Goal: Transaction & Acquisition: Purchase product/service

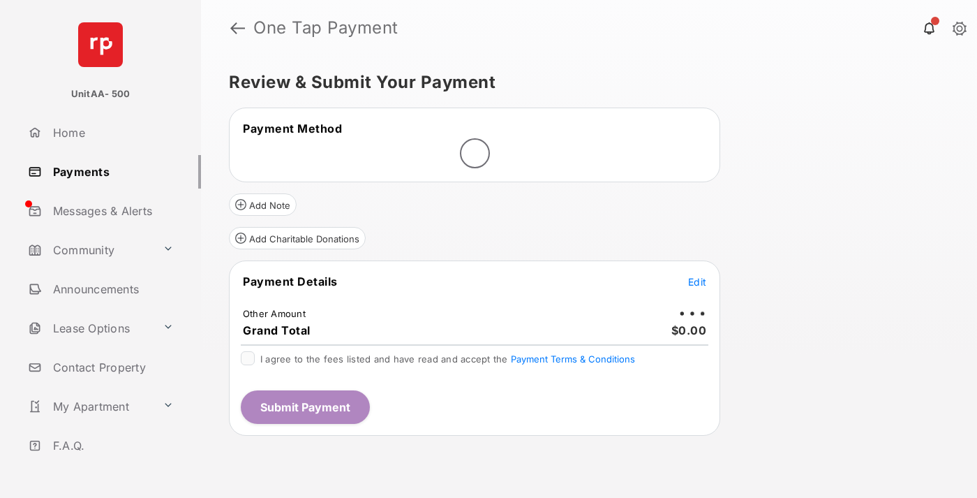
click at [697, 281] on span "Edit" at bounding box center [697, 282] width 18 height 12
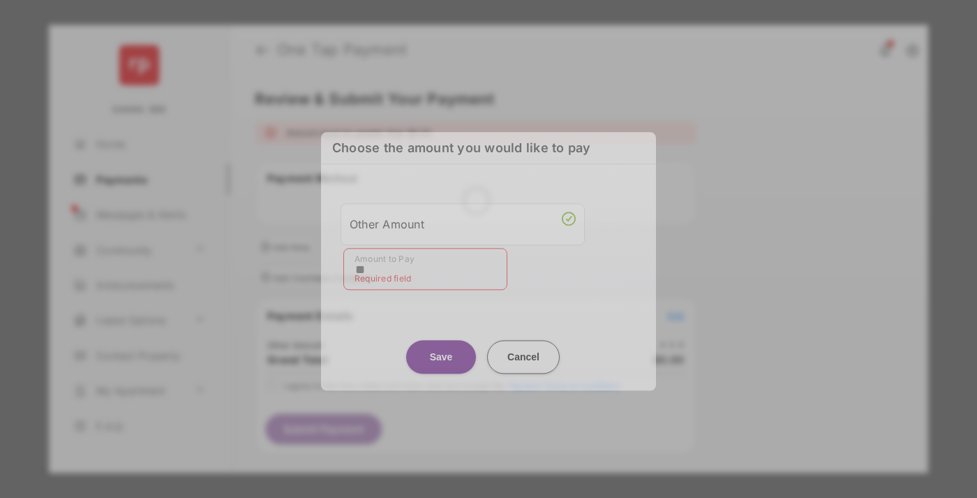
type input "**"
click at [441, 346] on button "Save" at bounding box center [441, 357] width 70 height 34
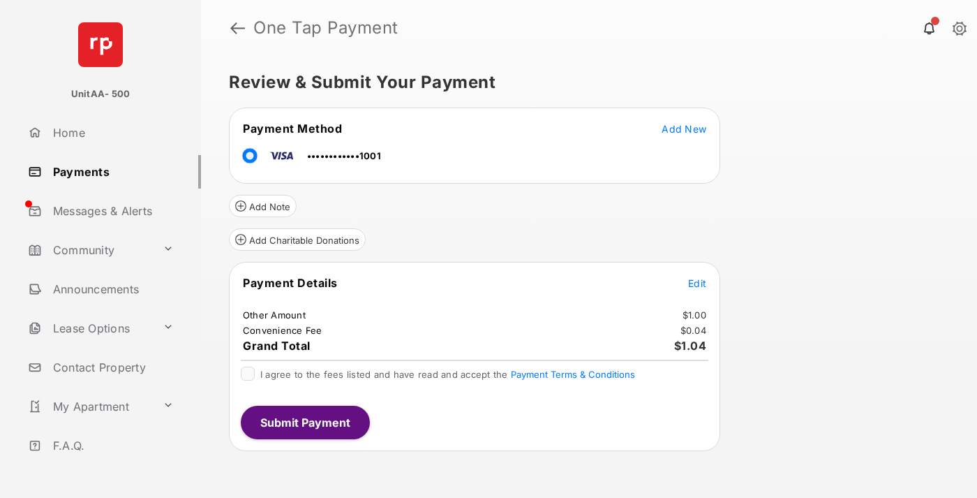
click at [697, 283] on span "Edit" at bounding box center [697, 283] width 18 height 12
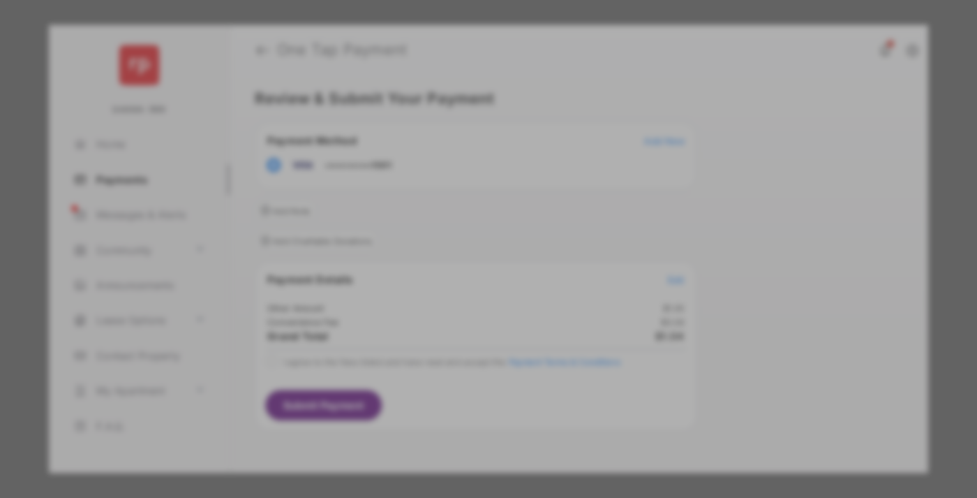
click at [441, 364] on button "Save" at bounding box center [441, 370] width 70 height 34
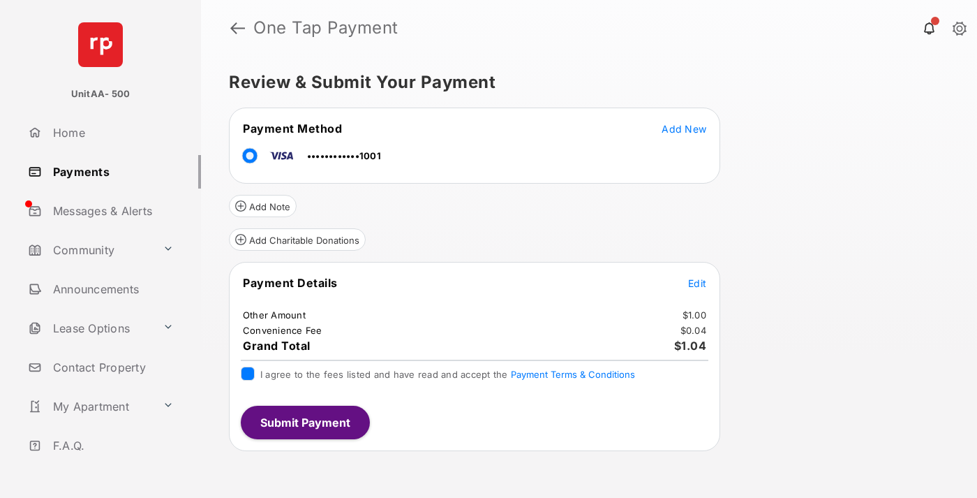
click at [304, 422] on button "Submit Payment" at bounding box center [305, 423] width 129 height 34
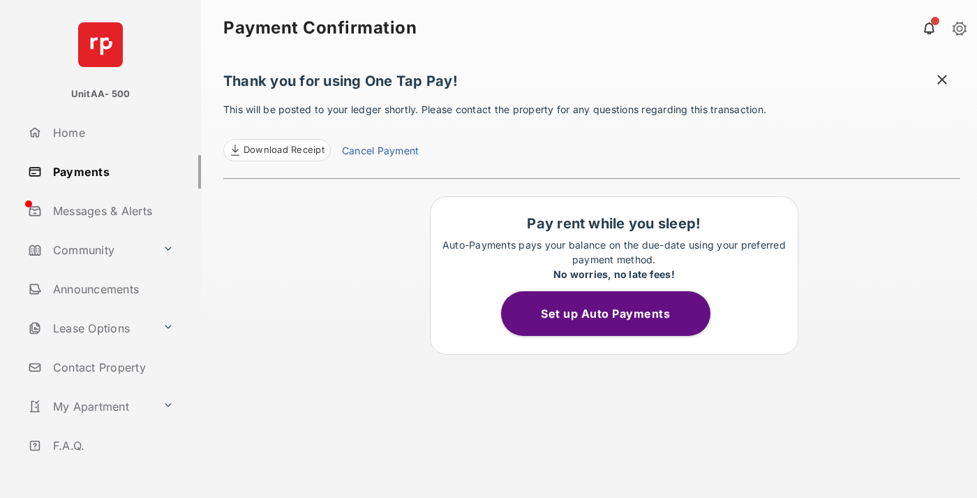
click at [109, 171] on link "Payments" at bounding box center [111, 172] width 179 height 34
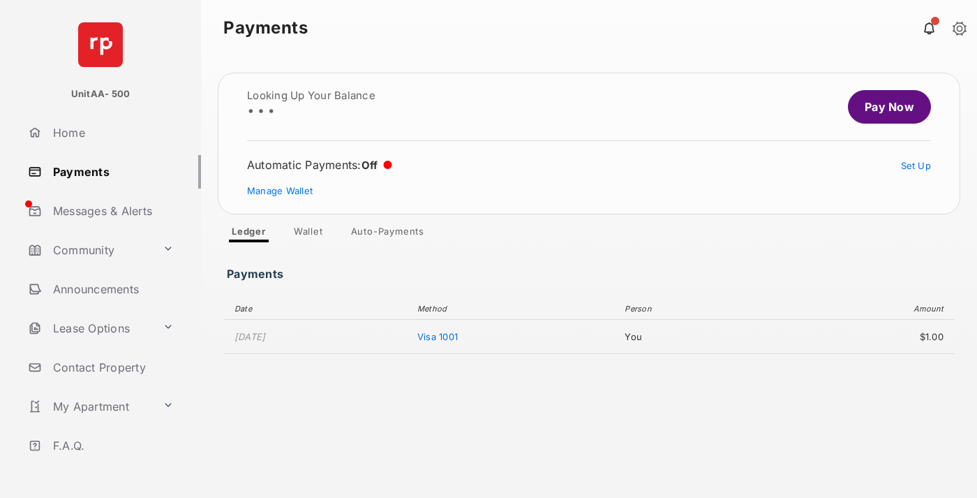
click at [884, 107] on link "Pay Now" at bounding box center [889, 107] width 83 height 34
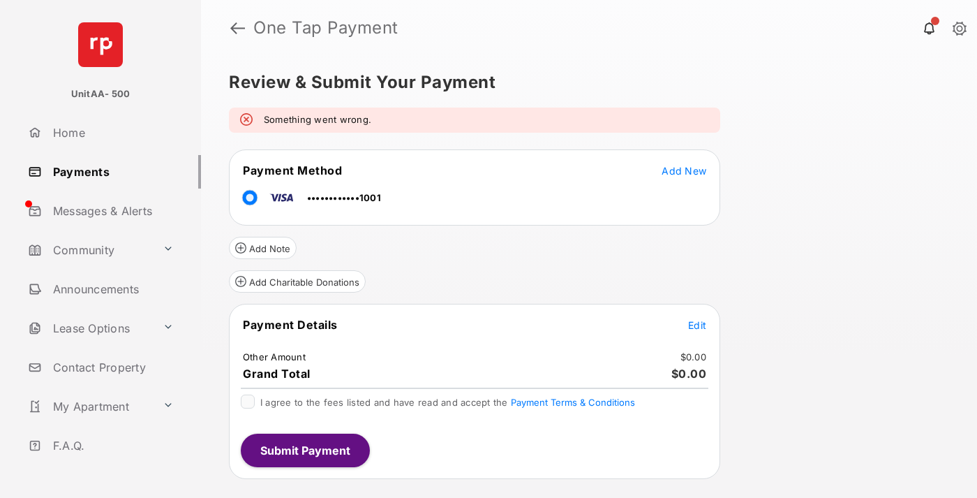
click at [697, 325] on span "Edit" at bounding box center [697, 325] width 18 height 12
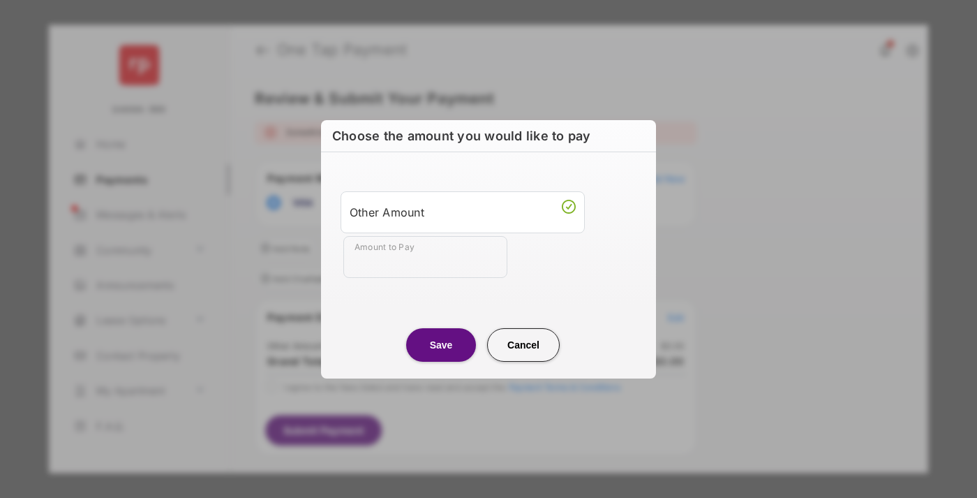
click at [463, 212] on div "Other Amount" at bounding box center [463, 212] width 226 height 24
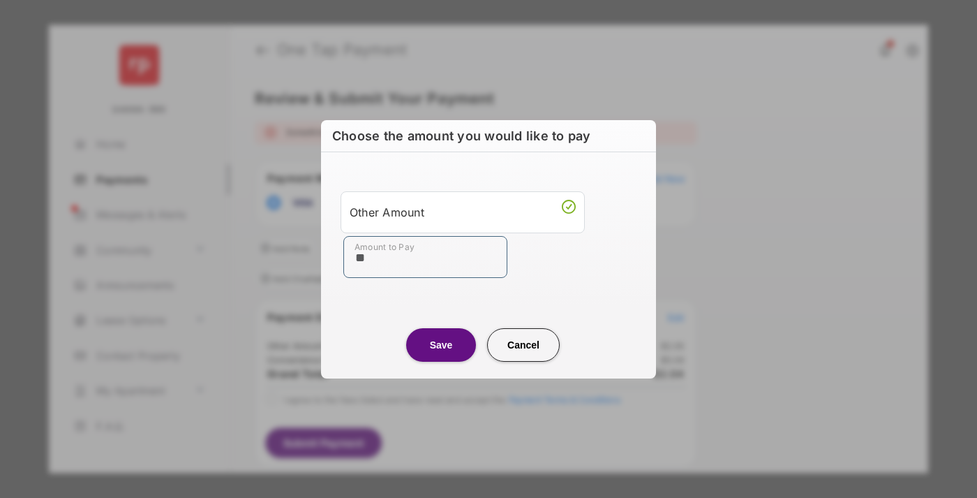
type input "**"
click at [441, 344] on button "Save" at bounding box center [441, 345] width 70 height 34
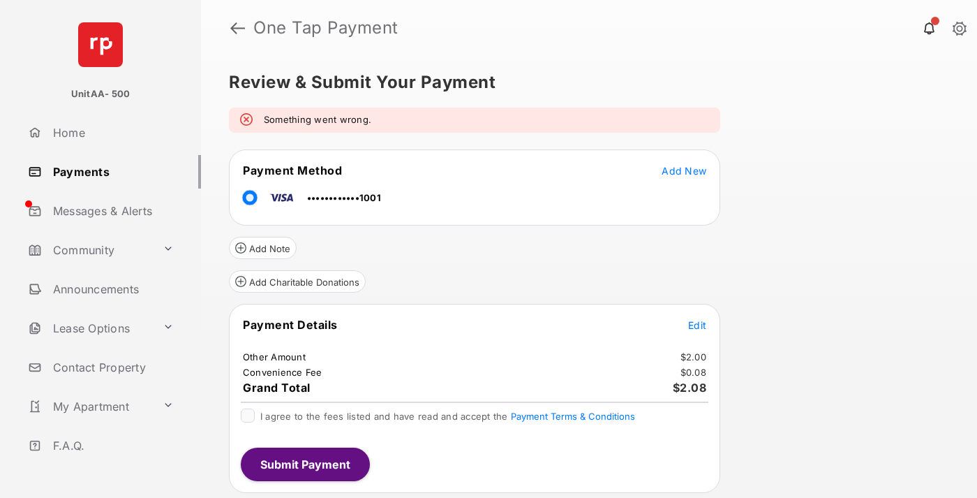
click at [304, 464] on button "Submit Payment" at bounding box center [305, 464] width 129 height 34
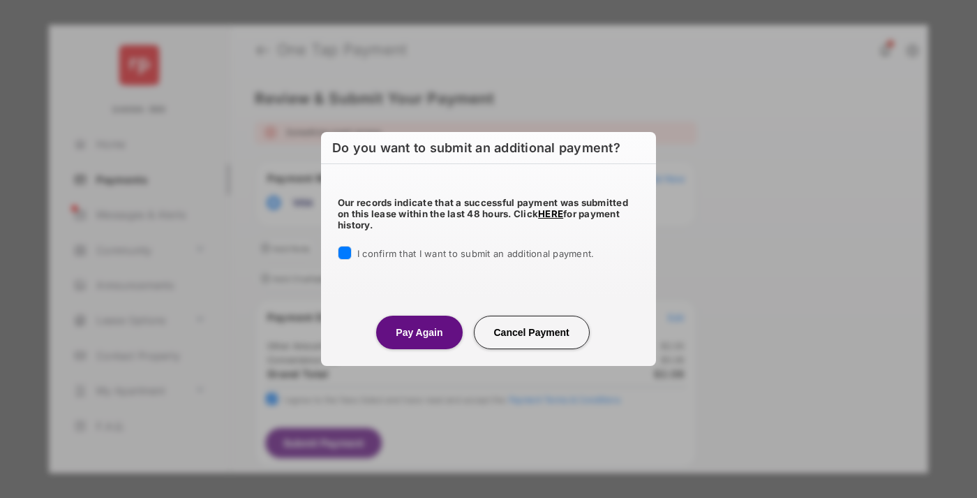
click at [419, 332] on button "Pay Again" at bounding box center [419, 333] width 86 height 34
